Goal: Transaction & Acquisition: Obtain resource

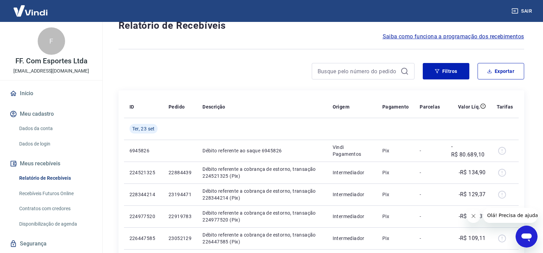
scroll to position [34, 0]
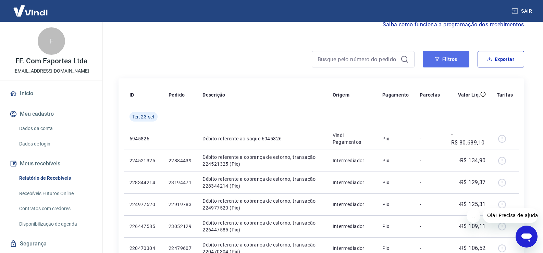
click at [444, 60] on button "Filtros" at bounding box center [446, 59] width 47 height 16
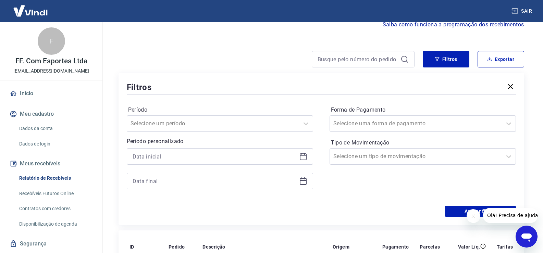
click at [303, 158] on icon at bounding box center [303, 156] width 8 height 8
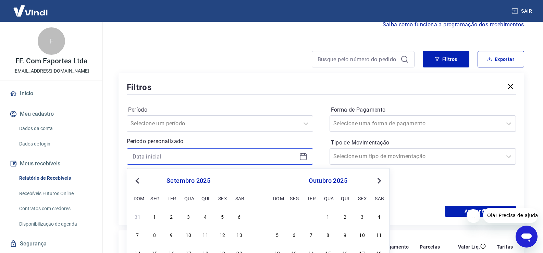
scroll to position [103, 0]
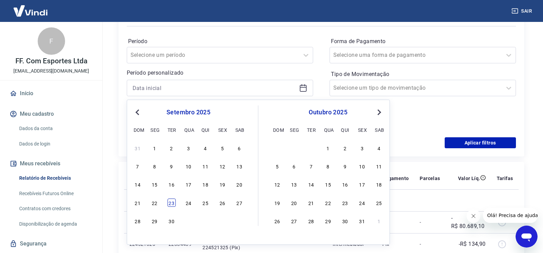
click at [174, 202] on div "23" at bounding box center [171, 203] width 8 height 8
type input "23/09/2025"
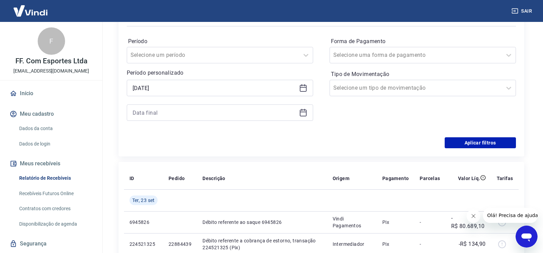
click at [301, 113] on icon at bounding box center [303, 113] width 8 height 8
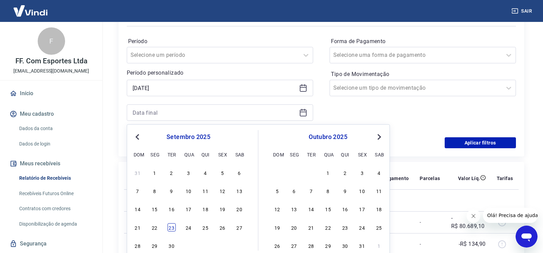
click at [172, 226] on div "23" at bounding box center [171, 227] width 8 height 8
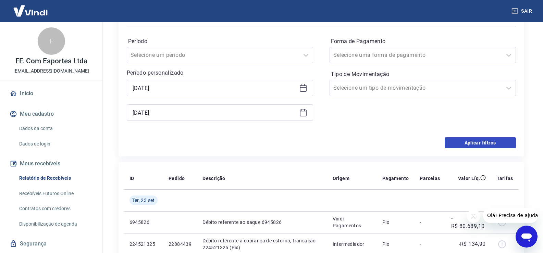
type input "23/09/2025"
click at [473, 147] on button "Aplicar filtros" at bounding box center [480, 142] width 71 height 11
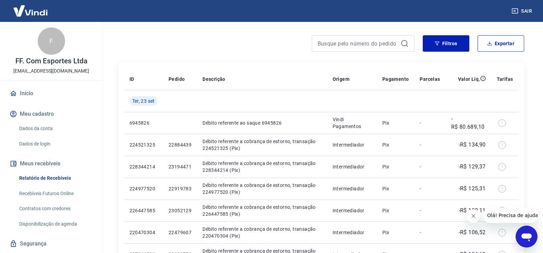
scroll to position [68, 0]
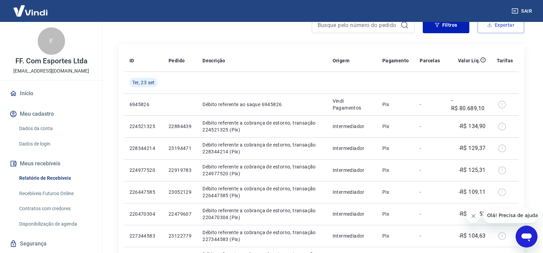
click at [495, 30] on button "Exportar" at bounding box center [500, 25] width 47 height 16
type input "23/09/2025"
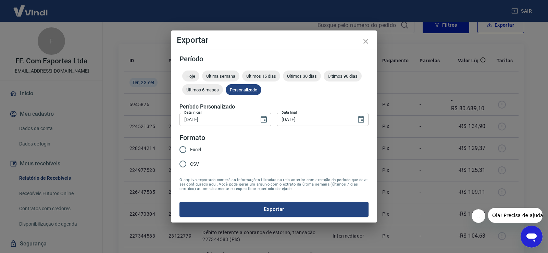
click at [196, 151] on span "Excel" at bounding box center [195, 149] width 11 height 7
click at [190, 151] on input "Excel" at bounding box center [183, 149] width 14 height 14
radio input "true"
click at [251, 209] on button "Exportar" at bounding box center [273, 209] width 189 height 14
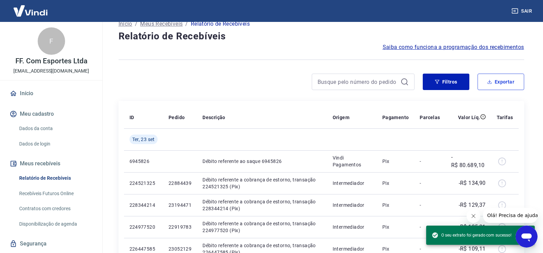
scroll to position [0, 0]
